Goal: Navigation & Orientation: Find specific page/section

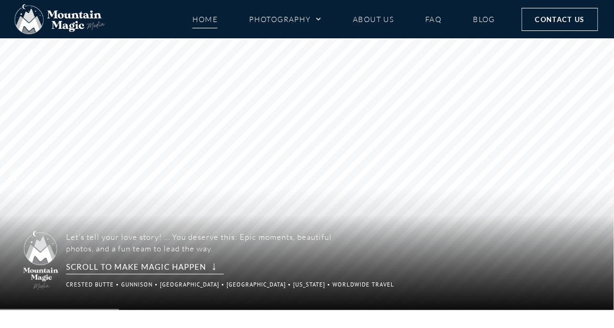
click at [601, 179] on rs-arrow at bounding box center [601, 174] width 26 height 18
click at [600, 174] on rs-arrow at bounding box center [601, 174] width 26 height 18
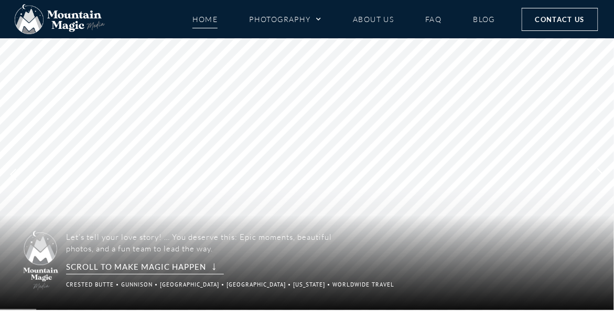
click at [600, 174] on rs-arrow at bounding box center [601, 174] width 26 height 18
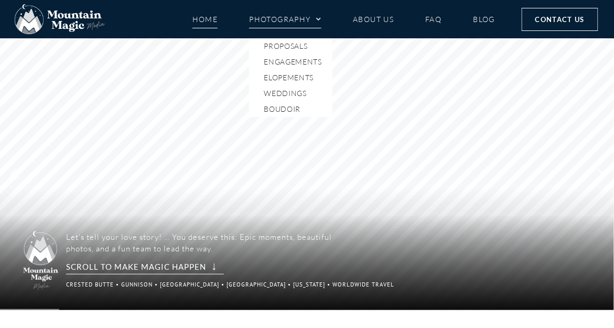
click at [270, 18] on link "Photography" at bounding box center [285, 19] width 72 height 18
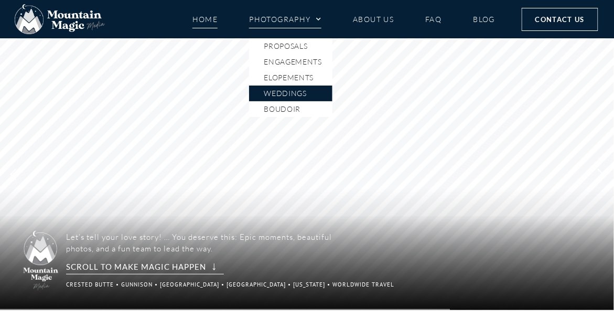
click at [286, 92] on link "Weddings" at bounding box center [290, 94] width 83 height 16
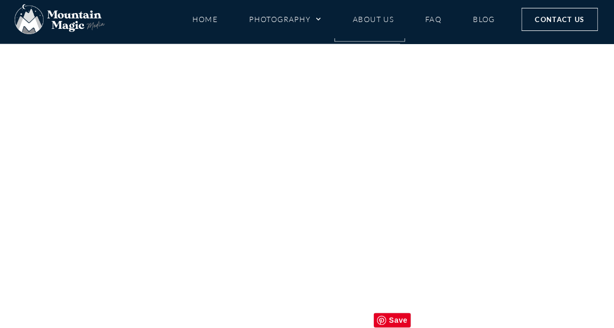
scroll to position [3672, 0]
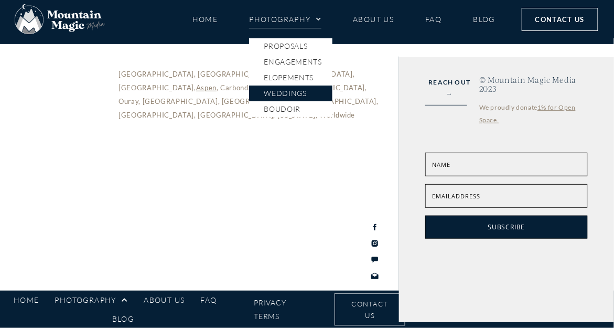
click at [291, 94] on link "Weddings" at bounding box center [290, 94] width 83 height 16
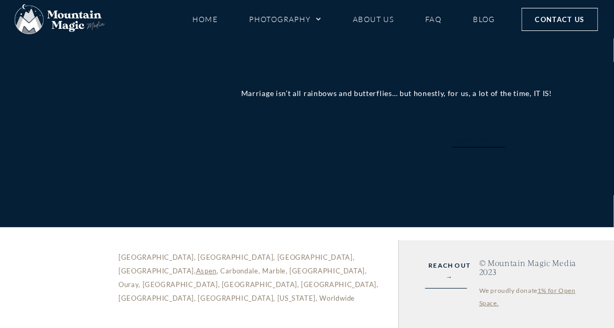
scroll to position [3147, 0]
